Goal: Task Accomplishment & Management: Manage account settings

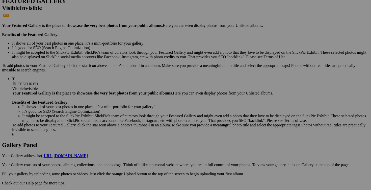
scroll to position [144, 0]
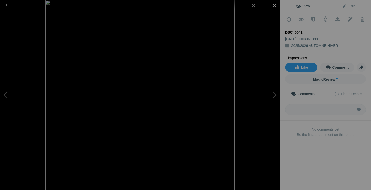
click at [276, 4] on div at bounding box center [274, 5] width 11 height 11
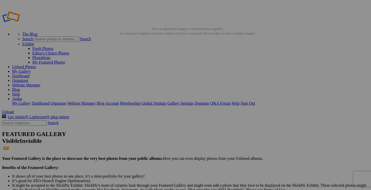
drag, startPoint x: 104, startPoint y: 163, endPoint x: 85, endPoint y: 162, distance: 19.0
drag, startPoint x: 93, startPoint y: 163, endPoint x: 66, endPoint y: 162, distance: 26.3
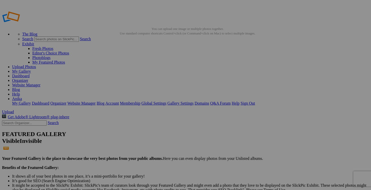
drag, startPoint x: 96, startPoint y: 163, endPoint x: 75, endPoint y: 162, distance: 21.5
type input "brassiere sport THE NORTH FACE fait medium 20$(NEUF avec étiquette, taille 18/2…"
drag, startPoint x: 331, startPoint y: 99, endPoint x: 297, endPoint y: 99, distance: 34.1
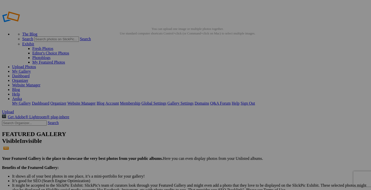
paste input "brassiere sport THE NORTH FACE fait medium"
type input "brassiere sport THE NORTH FACE fait medium"
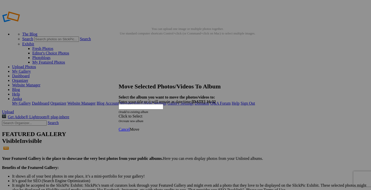
click at [216, 114] on div "Click to Select" at bounding box center [186, 116] width 134 height 5
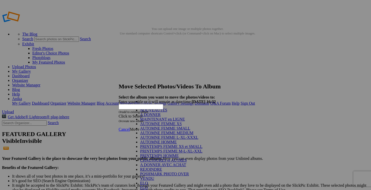
click at [156, 112] on link "NOUVEAUTÉS" at bounding box center [153, 110] width 27 height 4
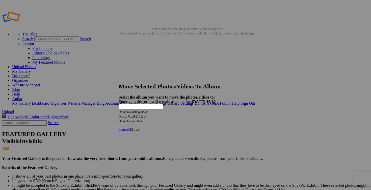
click at [139, 127] on span "Move" at bounding box center [134, 129] width 9 height 4
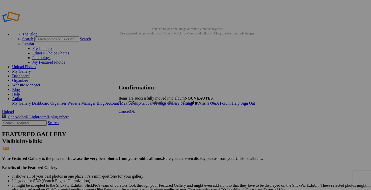
click at [130, 113] on span "Cancel" at bounding box center [124, 111] width 11 height 4
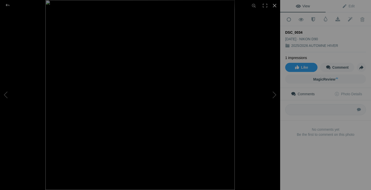
click at [275, 6] on div at bounding box center [274, 5] width 11 height 11
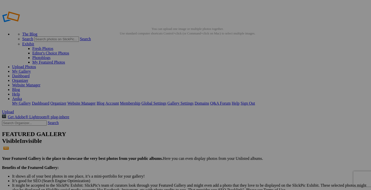
drag, startPoint x: 153, startPoint y: 164, endPoint x: 114, endPoint y: 161, distance: 38.5
drag, startPoint x: 143, startPoint y: 162, endPoint x: 115, endPoint y: 162, distance: 28.3
type input "pantalon JACK&JONES taille 38X32 15$(marine)"
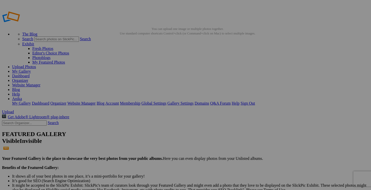
drag, startPoint x: 106, startPoint y: 162, endPoint x: 57, endPoint y: 161, distance: 48.8
paste input "pantalon JACK&JONES taille 38X32"
type input "pantalon JACK&JONES taille 38X32"
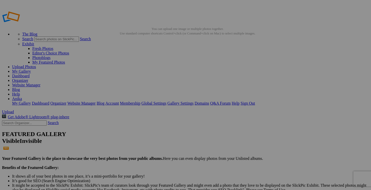
scroll to position [0, 0]
drag, startPoint x: 335, startPoint y: 98, endPoint x: 296, endPoint y: 98, distance: 39.2
paste input "pantalon JACK&JONES taille 38X32"
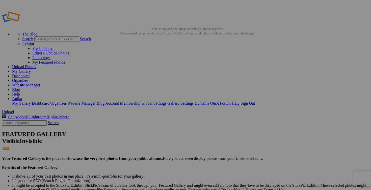
type input "pantalon JACK&JONES taille 38X32"
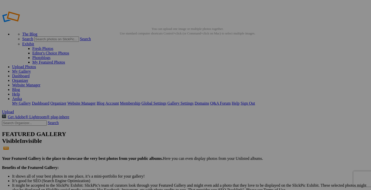
scroll to position [0, 0]
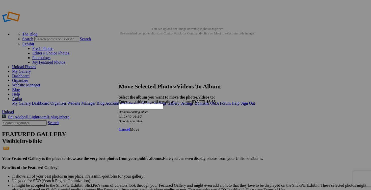
click at [119, 114] on span at bounding box center [119, 116] width 0 height 4
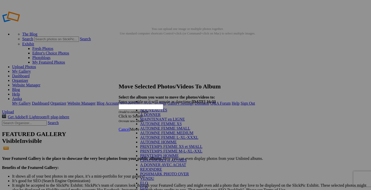
click at [168, 112] on link "NOUVEAUTÉS" at bounding box center [153, 110] width 27 height 4
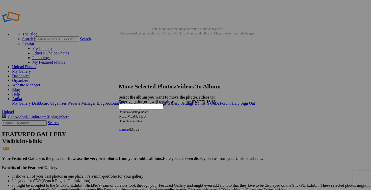
click at [139, 127] on span "Move" at bounding box center [134, 129] width 9 height 4
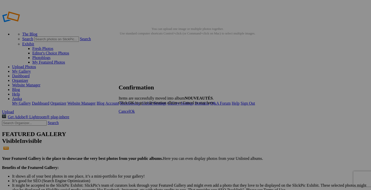
click at [130, 113] on span "Cancel" at bounding box center [124, 111] width 11 height 4
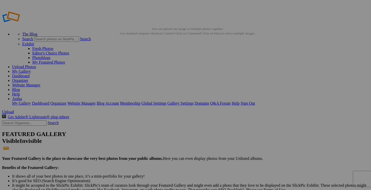
drag, startPoint x: 289, startPoint y: 161, endPoint x: 256, endPoint y: 161, distance: 32.9
drag, startPoint x: 271, startPoint y: 162, endPoint x: 251, endPoint y: 162, distance: 20.0
type input "jeans CARHARTT taille 40X32 55$(comme neuf)"
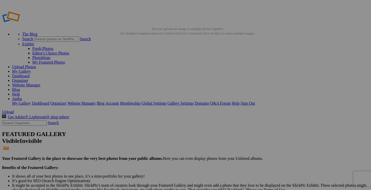
drag, startPoint x: 239, startPoint y: 162, endPoint x: 215, endPoint y: 161, distance: 23.8
paste input "jeans CARHARTT taille 40X32"
type input "jeans CARHARTT taille 40X32"
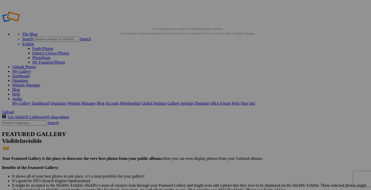
scroll to position [0, 0]
drag, startPoint x: 200, startPoint y: 163, endPoint x: 152, endPoint y: 162, distance: 47.8
paste input "jeans CARHARTT taille 40X32"
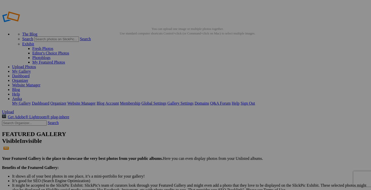
type input "jeans CARHARTT taille 40X32"
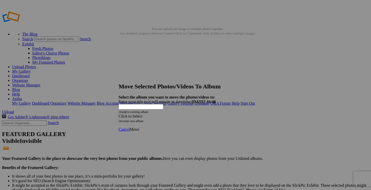
click at [119, 114] on span at bounding box center [119, 116] width 0 height 4
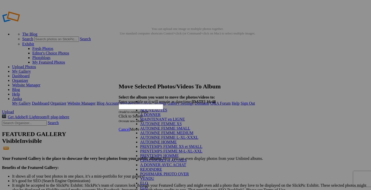
click at [168, 112] on link "NOUVEAUTÉS" at bounding box center [153, 110] width 27 height 4
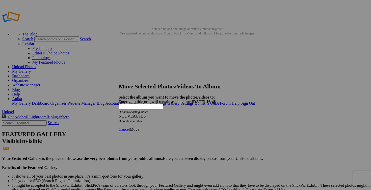
click at [139, 127] on span "Move" at bounding box center [134, 129] width 9 height 4
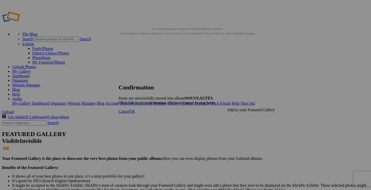
click at [130, 113] on span "Cancel" at bounding box center [124, 111] width 11 height 4
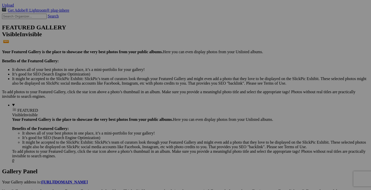
scroll to position [107, 0]
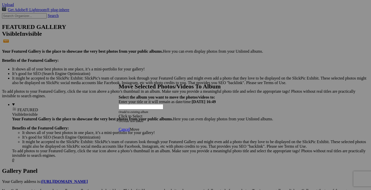
click at [215, 114] on div "Click to Select" at bounding box center [186, 116] width 134 height 5
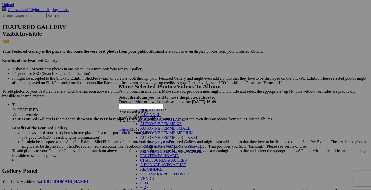
scroll to position [105, 0]
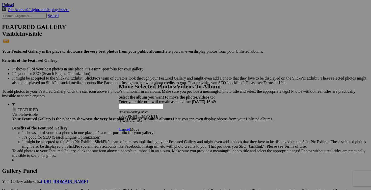
click at [139, 127] on span "Move" at bounding box center [134, 129] width 9 height 4
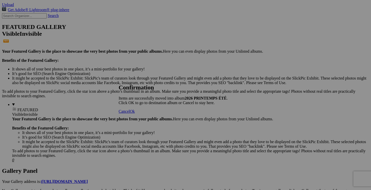
click at [130, 113] on link "Cancel" at bounding box center [124, 111] width 11 height 4
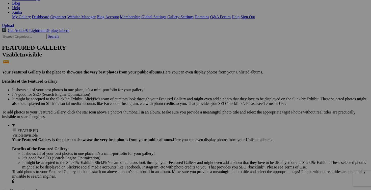
scroll to position [0, 0]
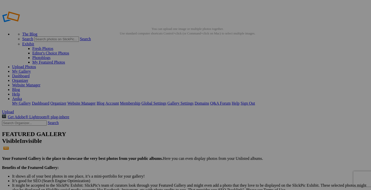
drag, startPoint x: 245, startPoint y: 163, endPoint x: 161, endPoint y: 161, distance: 84.4
type input "jeans LEVIS SIGNATURE taille 16 20$(comme neuf, souple et confortable)"
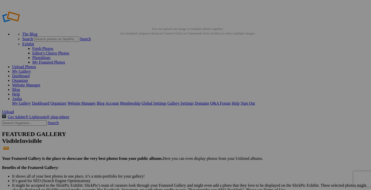
drag, startPoint x: 225, startPoint y: 163, endPoint x: 195, endPoint y: 162, distance: 30.3
drag, startPoint x: 233, startPoint y: 162, endPoint x: 205, endPoint y: 162, distance: 27.6
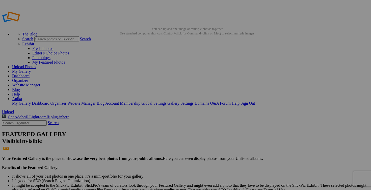
drag, startPoint x: 197, startPoint y: 163, endPoint x: 151, endPoint y: 161, distance: 45.3
paste input "jeans LEVIS SIGNATURE taille 16"
type input "jeans LEVIS SIGNATURE taille 16"
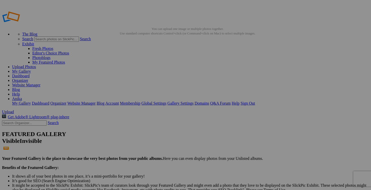
scroll to position [0, 0]
drag, startPoint x: 148, startPoint y: 164, endPoint x: 113, endPoint y: 162, distance: 35.4
paste input "jeans LEVIS SIGNATURE taille 16"
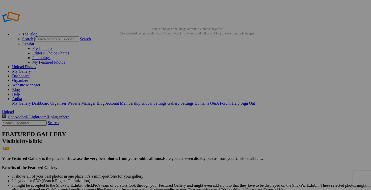
type input "jeans LEVIS SIGNATURE taille 16"
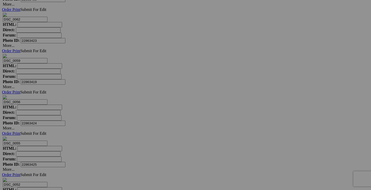
scroll to position [2537, 0]
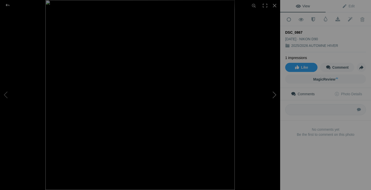
click at [275, 94] on button at bounding box center [262, 95] width 38 height 68
click at [276, 4] on div at bounding box center [274, 5] width 11 height 11
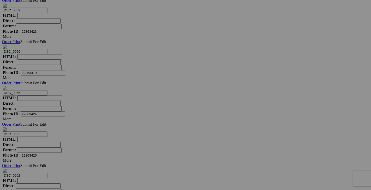
click at [152, 130] on span "Yes" at bounding box center [149, 132] width 6 height 4
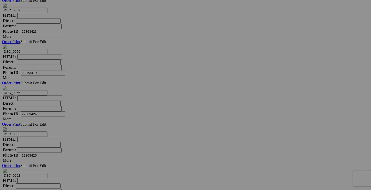
drag, startPoint x: 196, startPoint y: 72, endPoint x: 154, endPoint y: 71, distance: 42.0
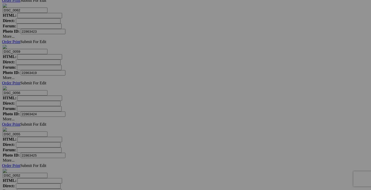
drag, startPoint x: 179, startPoint y: 73, endPoint x: 166, endPoint y: 73, distance: 13.1
drag, startPoint x: 204, startPoint y: 72, endPoint x: 162, endPoint y: 72, distance: 41.4
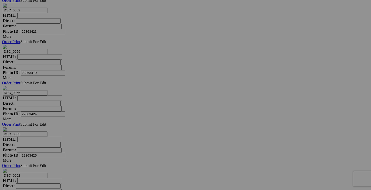
type input "brassiere sport ADIDAS small 10$(comme neuf, peux être porté sans les pads)"
drag, startPoint x: 154, startPoint y: 73, endPoint x: 116, endPoint y: 72, distance: 38.2
paste input "brassiere sport ADIDAS small"
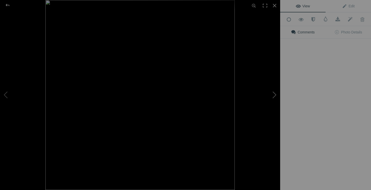
type input "brassiere sport ADIDAS small"
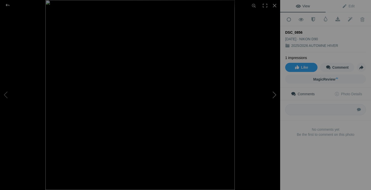
click at [274, 94] on button at bounding box center [262, 95] width 38 height 68
click at [274, 5] on div at bounding box center [274, 5] width 11 height 11
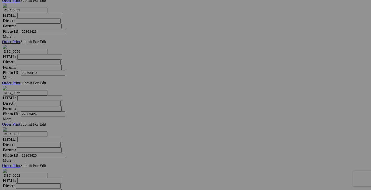
click at [152, 130] on span "Yes" at bounding box center [149, 128] width 6 height 4
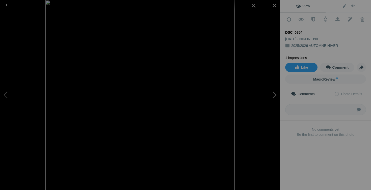
click at [277, 96] on button at bounding box center [262, 95] width 38 height 68
click at [274, 8] on div at bounding box center [274, 5] width 11 height 11
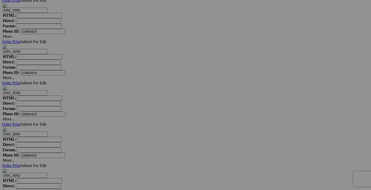
click at [152, 128] on span "Yes" at bounding box center [149, 128] width 6 height 4
drag, startPoint x: 194, startPoint y: 136, endPoint x: 169, endPoint y: 135, distance: 25.8
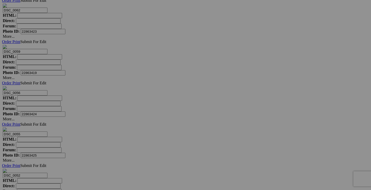
drag, startPoint x: 177, startPoint y: 137, endPoint x: 161, endPoint y: 137, distance: 15.9
type input "legging GYMSHARK small 10$(COULEUR GRIS)"
drag, startPoint x: 155, startPoint y: 136, endPoint x: 124, endPoint y: 137, distance: 31.1
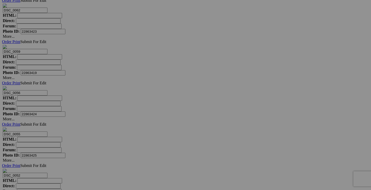
paste input "legging GYMSHARK small"
type input "legging GYMSHARK small"
drag, startPoint x: 188, startPoint y: 136, endPoint x: 223, endPoint y: 140, distance: 35.3
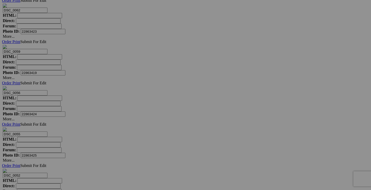
type input "legging GYMSHARK small 10$(couleur gris)"
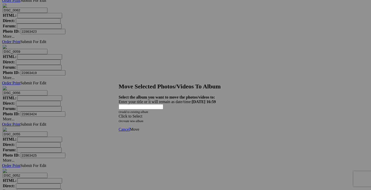
click at [119, 114] on span at bounding box center [119, 116] width 0 height 4
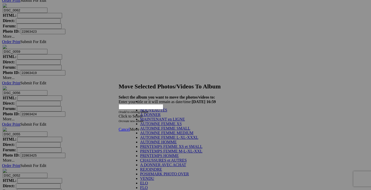
click at [168, 112] on link "NOUVEAUTÉS" at bounding box center [153, 110] width 27 height 4
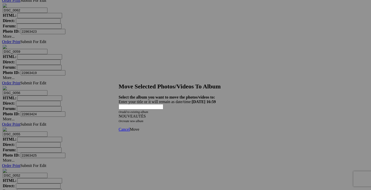
click at [139, 127] on span "Move" at bounding box center [134, 129] width 9 height 4
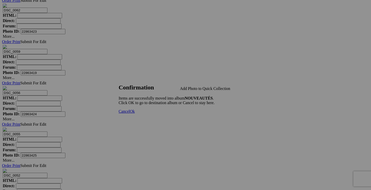
click at [130, 113] on span "Cancel" at bounding box center [124, 111] width 11 height 4
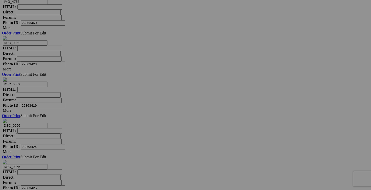
scroll to position [2502, 0]
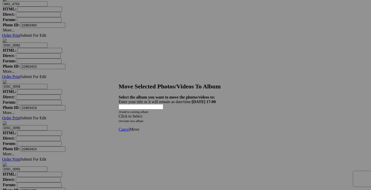
click at [119, 114] on span at bounding box center [119, 116] width 0 height 4
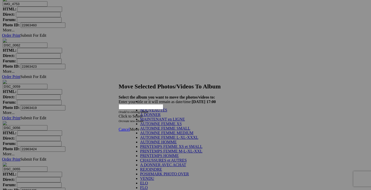
click at [168, 112] on link "NOUVEAUTÉS" at bounding box center [153, 110] width 27 height 4
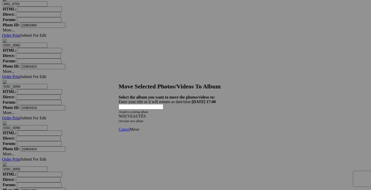
click at [139, 127] on span "Move" at bounding box center [134, 129] width 9 height 4
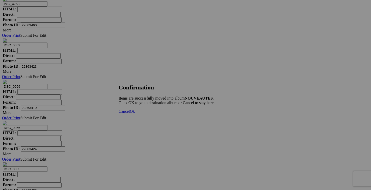
click at [130, 113] on span "Cancel" at bounding box center [124, 111] width 11 height 4
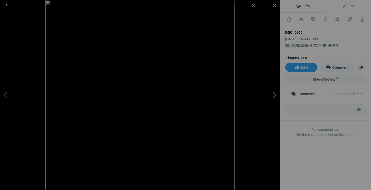
click at [276, 91] on button at bounding box center [262, 95] width 38 height 68
click at [274, 6] on div at bounding box center [274, 5] width 11 height 11
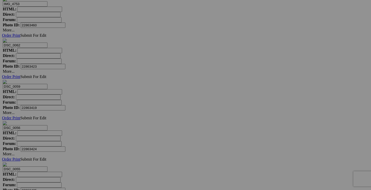
click at [152, 128] on span "Yes" at bounding box center [149, 128] width 6 height 4
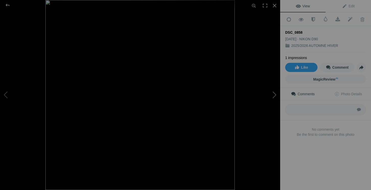
click at [275, 97] on button at bounding box center [262, 95] width 38 height 68
click at [276, 5] on div at bounding box center [274, 5] width 11 height 11
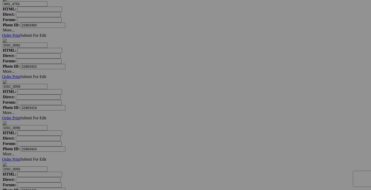
click at [152, 127] on link "Yes" at bounding box center [149, 128] width 6 height 4
drag, startPoint x: 197, startPoint y: 107, endPoint x: 166, endPoint y: 106, distance: 31.9
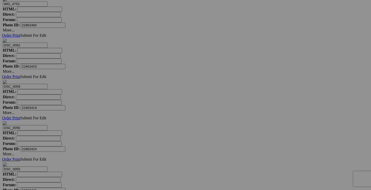
scroll to position [0, 0]
drag, startPoint x: 183, startPoint y: 107, endPoint x: 159, endPoint y: 107, distance: 23.5
drag, startPoint x: 204, startPoint y: 107, endPoint x: 164, endPoint y: 107, distance: 40.7
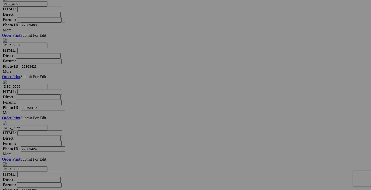
type input "legging GYMSHARK fait small 15$(comme neuf, couleur marine)"
drag, startPoint x: 152, startPoint y: 106, endPoint x: 96, endPoint y: 110, distance: 56.5
drag, startPoint x: 153, startPoint y: 107, endPoint x: 118, endPoint y: 107, distance: 34.9
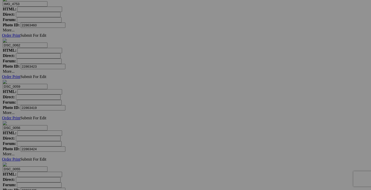
paste input "legging GYMSHARK fait small"
type input "legging GYMSHARK fait small"
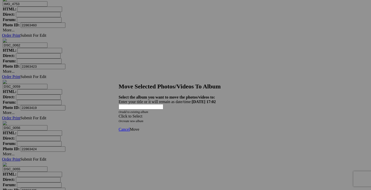
click at [215, 114] on div "Click to Select" at bounding box center [186, 116] width 134 height 5
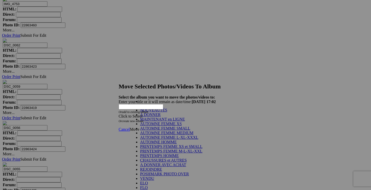
click at [141, 112] on link "NOUVEAUTÉS" at bounding box center [153, 110] width 27 height 4
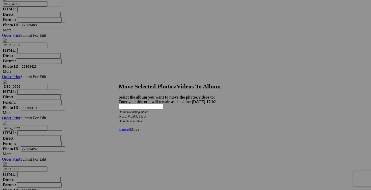
click at [139, 127] on span "Move" at bounding box center [134, 129] width 9 height 4
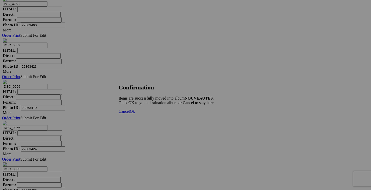
click at [130, 113] on link "Cancel" at bounding box center [124, 111] width 11 height 4
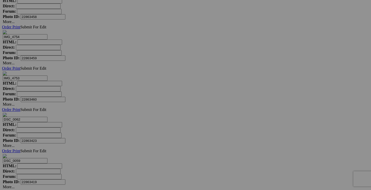
scroll to position [2393, 0]
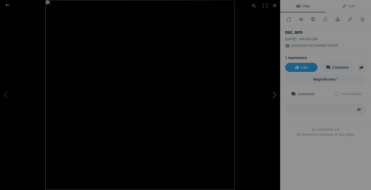
click at [273, 98] on button at bounding box center [262, 95] width 38 height 68
click at [275, 7] on div at bounding box center [274, 5] width 11 height 11
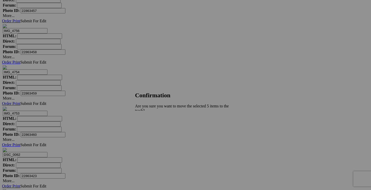
click at [152, 130] on span "Yes" at bounding box center [149, 132] width 6 height 4
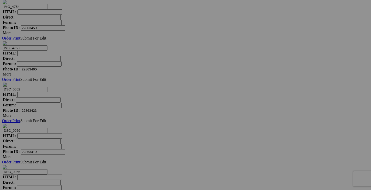
scroll to position [2482, 0]
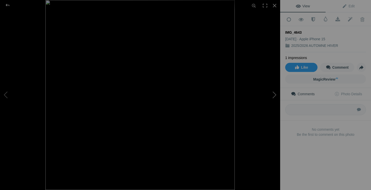
click at [273, 91] on button at bounding box center [262, 95] width 38 height 68
click at [9, 86] on button at bounding box center [19, 95] width 38 height 68
click at [276, 4] on div at bounding box center [274, 5] width 11 height 11
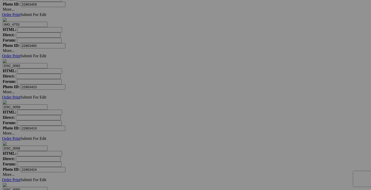
drag, startPoint x: 332, startPoint y: 128, endPoint x: 291, endPoint y: 123, distance: 41.3
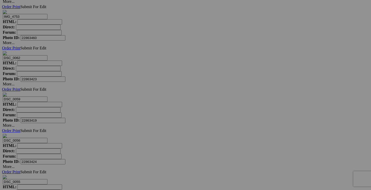
scroll to position [2490, 0]
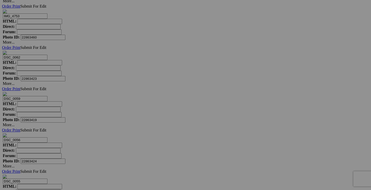
drag, startPoint x: 320, startPoint y: 120, endPoint x: 293, endPoint y: 118, distance: 27.3
type input "cardigan CABLE & GAUGE large 15$(comme neuf, couleur noir)"
drag, startPoint x: 287, startPoint y: 119, endPoint x: 246, endPoint y: 118, distance: 40.9
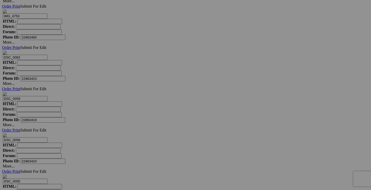
paste input "cardigan CABLE & GAUGE large"
type input "cardigan CABLE & GAUGE large"
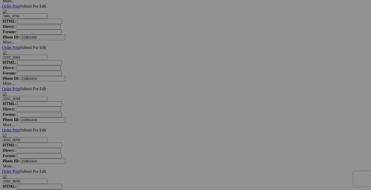
scroll to position [0, 0]
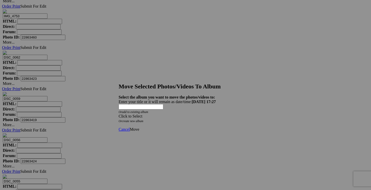
click at [119, 114] on span at bounding box center [119, 116] width 0 height 4
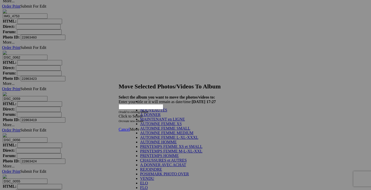
click at [168, 112] on link "NOUVEAUTÉS" at bounding box center [153, 110] width 27 height 4
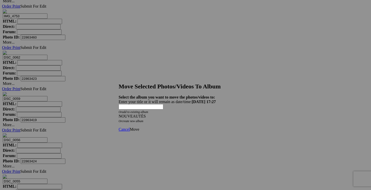
click at [139, 127] on link "Move" at bounding box center [134, 129] width 9 height 4
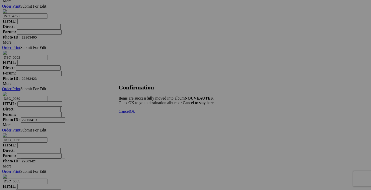
click at [130, 113] on span "Cancel" at bounding box center [124, 111] width 11 height 4
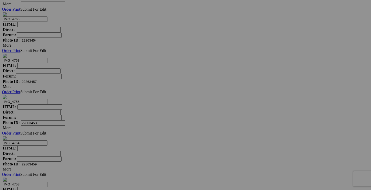
scroll to position [2322, 0]
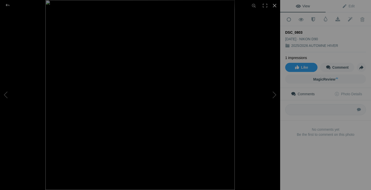
click at [276, 3] on div at bounding box center [274, 5] width 11 height 11
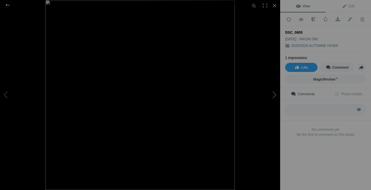
click at [275, 95] on button at bounding box center [262, 95] width 38 height 68
click at [274, 6] on div at bounding box center [274, 5] width 11 height 11
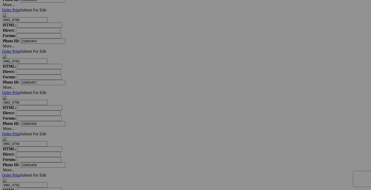
click at [152, 130] on span "Yes" at bounding box center [149, 128] width 6 height 4
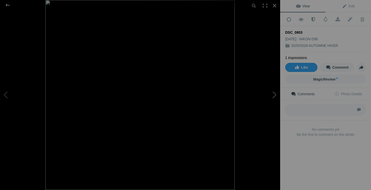
click at [273, 90] on button at bounding box center [262, 95] width 38 height 68
click at [276, 4] on div at bounding box center [274, 5] width 11 height 11
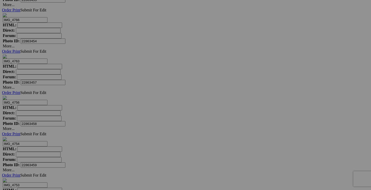
click at [152, 126] on link "Yes" at bounding box center [149, 128] width 6 height 4
drag, startPoint x: 241, startPoint y: 95, endPoint x: 206, endPoint y: 94, distance: 34.9
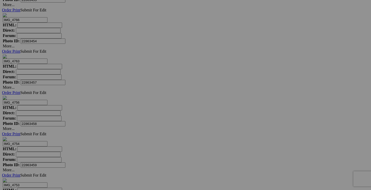
scroll to position [0, 0]
drag, startPoint x: 238, startPoint y: 95, endPoint x: 232, endPoint y: 95, distance: 6.3
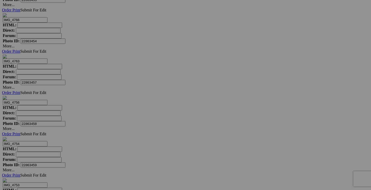
scroll to position [0, 30]
drag, startPoint x: 221, startPoint y: 95, endPoint x: 213, endPoint y: 94, distance: 8.1
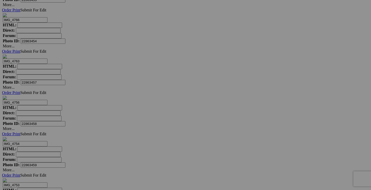
scroll to position [0, 0]
drag, startPoint x: 226, startPoint y: 96, endPoint x: 209, endPoint y: 95, distance: 17.5
type input "pantalon CIDER taille 6 20$(comme neuf, couleur noir)"
drag, startPoint x: 194, startPoint y: 95, endPoint x: 159, endPoint y: 95, distance: 35.4
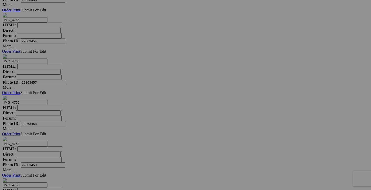
paste input "pantalon CIDER taille 6"
type input "pantalon CIDER taille 6"
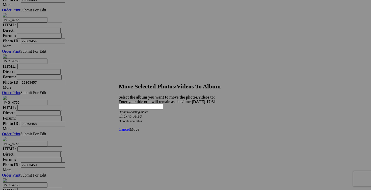
click at [119, 114] on span at bounding box center [119, 116] width 0 height 4
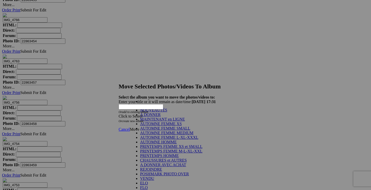
click at [168, 112] on link "NOUVEAUTÉS" at bounding box center [153, 110] width 27 height 4
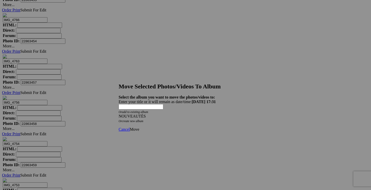
click at [139, 127] on span "Move" at bounding box center [134, 129] width 9 height 4
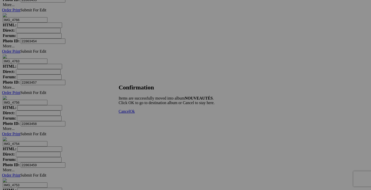
click at [130, 113] on link "Cancel" at bounding box center [124, 111] width 11 height 4
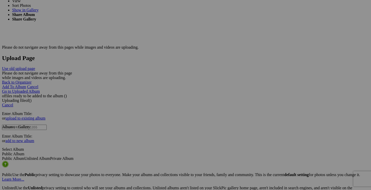
scroll to position [987, 0]
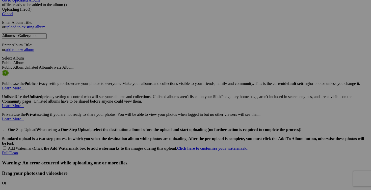
scroll to position [1075, 0]
